Goal: Transaction & Acquisition: Purchase product/service

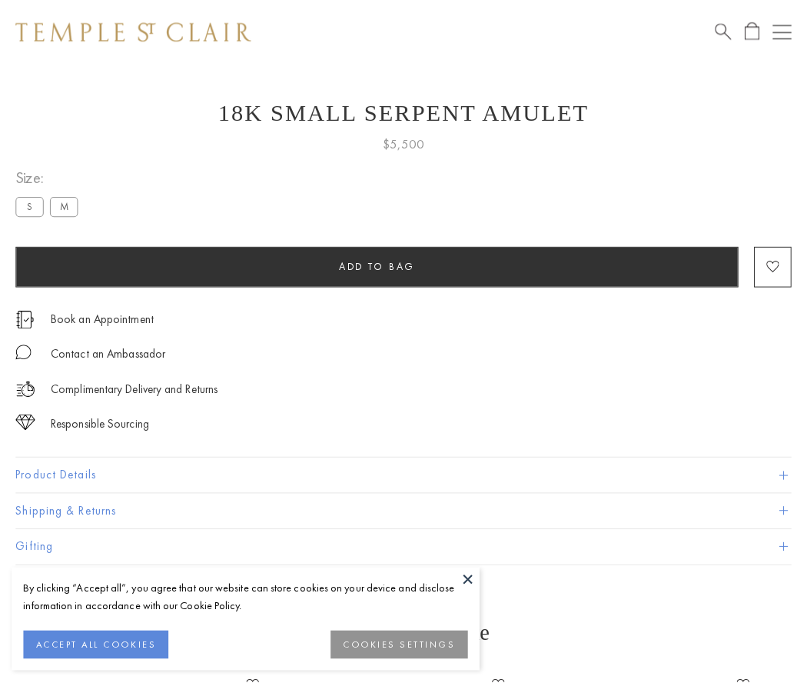
scroll to position [62, 0]
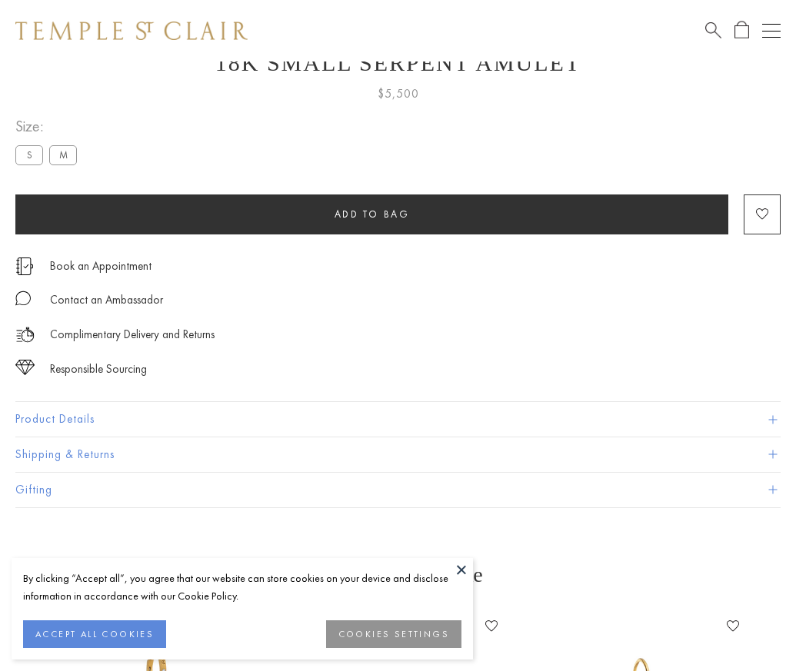
click at [371, 214] on span "Add to bag" at bounding box center [371, 214] width 75 height 13
